Goal: Task Accomplishment & Management: Use online tool/utility

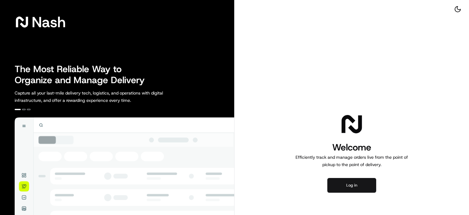
click at [360, 184] on button "Log in" at bounding box center [351, 185] width 49 height 15
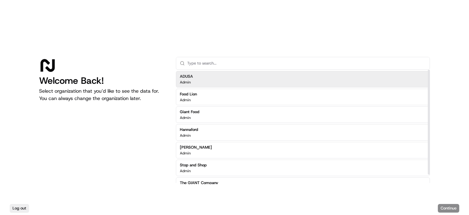
click at [218, 80] on div "ADUSA Admin" at bounding box center [303, 79] width 254 height 16
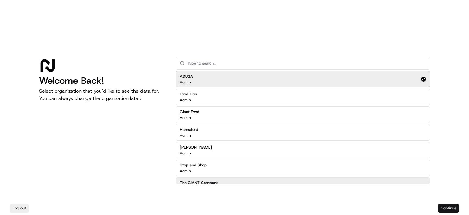
click at [450, 206] on button "Continue" at bounding box center [448, 208] width 21 height 9
